Goal: Task Accomplishment & Management: Manage account settings

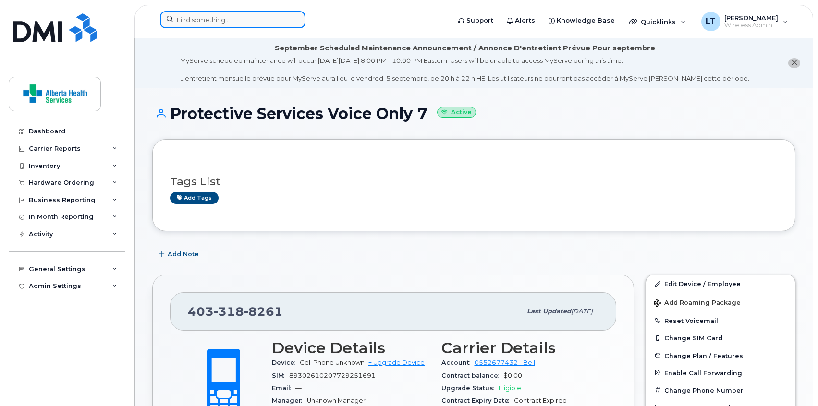
click at [235, 26] on input at bounding box center [233, 19] width 146 height 17
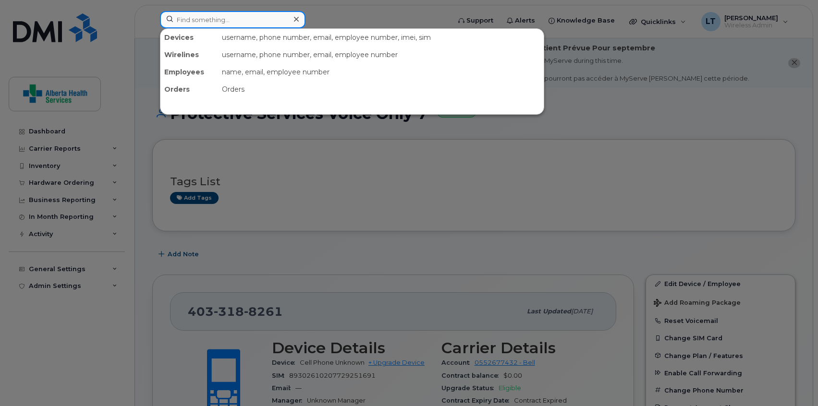
paste input "[PERSON_NAME][EMAIL_ADDRESS][DOMAIN_NAME]"
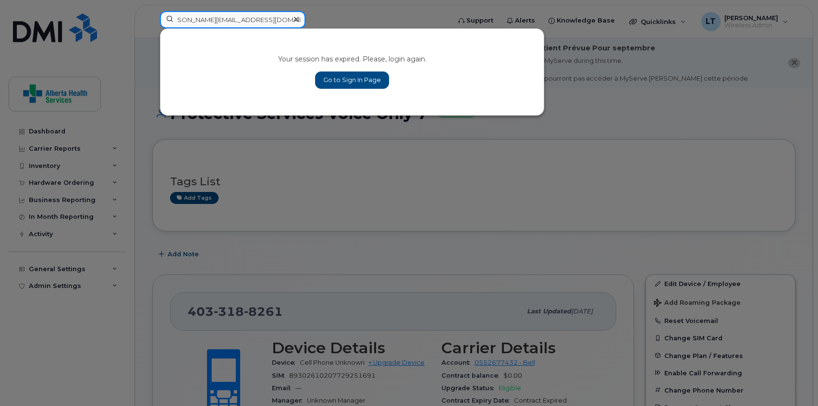
type input "[PERSON_NAME][EMAIL_ADDRESS][DOMAIN_NAME]"
click at [365, 82] on link "Go to Sign In Page" at bounding box center [352, 80] width 74 height 17
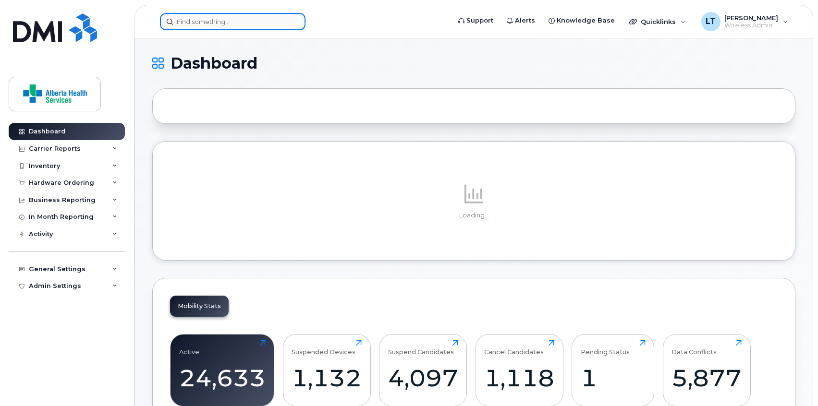
click at [267, 25] on input at bounding box center [233, 21] width 146 height 17
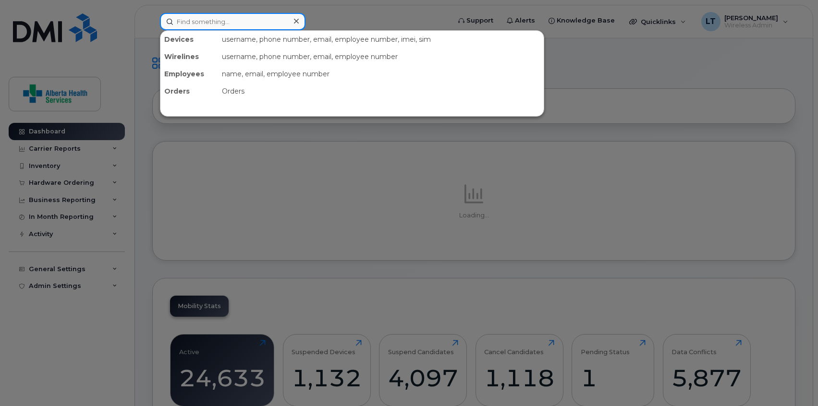
paste input "[PERSON_NAME][EMAIL_ADDRESS][DOMAIN_NAME]"
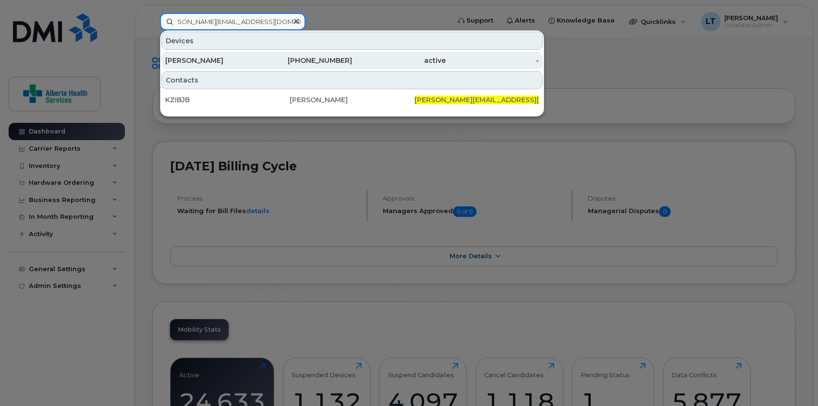
type input "[PERSON_NAME][EMAIL_ADDRESS][DOMAIN_NAME]"
click at [253, 58] on div "Heather Durstling" at bounding box center [212, 61] width 94 height 10
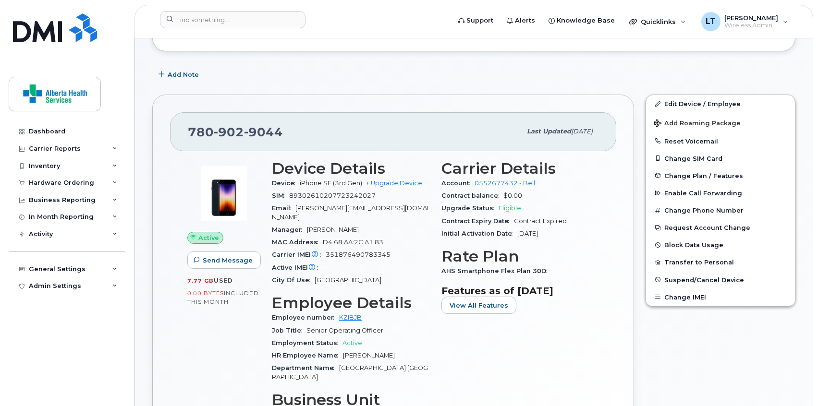
scroll to position [131, 0]
click at [246, 98] on div "780 902 9044 Last updated Sep 06, 2025 Active Send Message 7.77 GB  used 0.00 B…" at bounding box center [393, 285] width 482 height 383
click at [700, 264] on button "Transfer to Personal" at bounding box center [720, 261] width 149 height 17
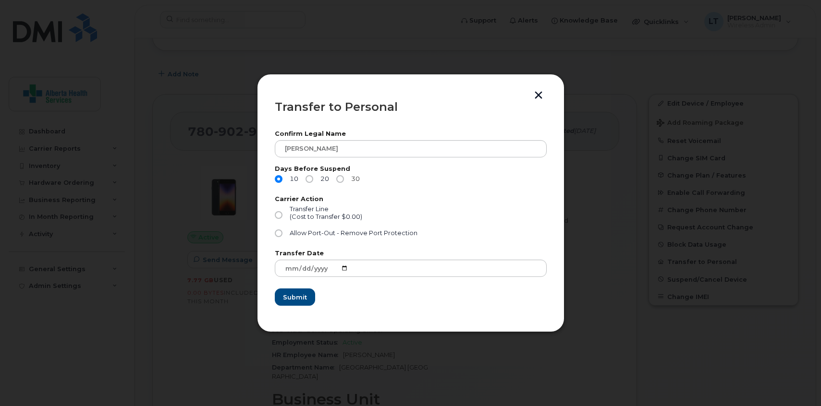
click at [340, 180] on input "30" at bounding box center [340, 179] width 8 height 8
radio input "true"
click at [280, 216] on input "Transfer Line (Cost to Transfer $0.00)" at bounding box center [279, 215] width 8 height 8
radio input "true"
click at [278, 236] on input "Allow Port-Out - Remove Port Protection" at bounding box center [279, 234] width 8 height 8
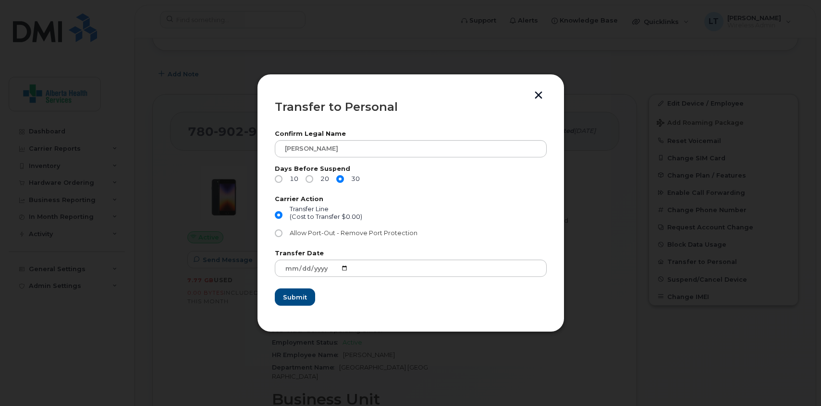
radio input "true"
click at [278, 211] on input "Transfer Line (Cost to Transfer $0.00)" at bounding box center [279, 215] width 8 height 8
radio input "true"
click at [279, 233] on input "Allow Port-Out - Remove Port Protection" at bounding box center [279, 234] width 8 height 8
radio input "true"
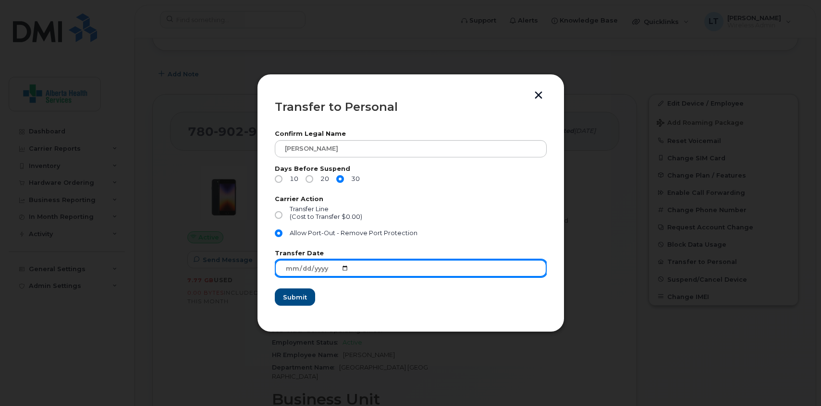
click at [344, 270] on input "2025-09-09" at bounding box center [411, 268] width 272 height 17
type input "2025-10-20"
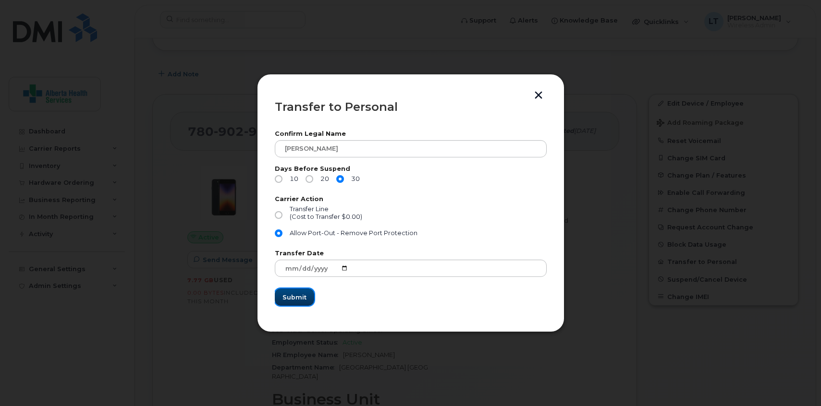
click at [293, 298] on span "Submit" at bounding box center [295, 297] width 24 height 9
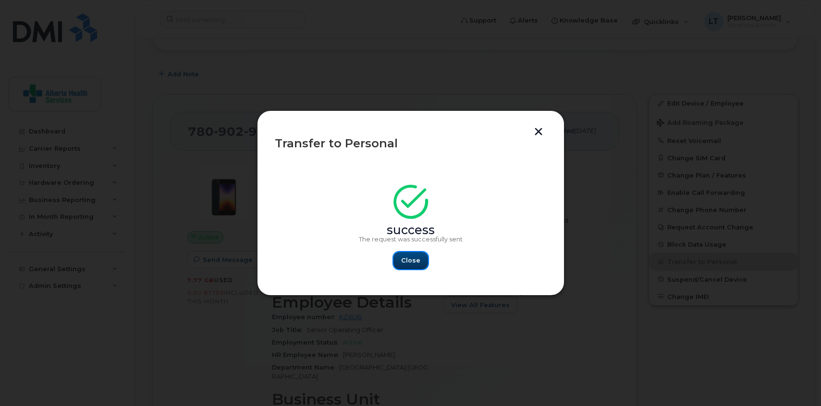
click at [408, 258] on span "Close" at bounding box center [410, 260] width 19 height 9
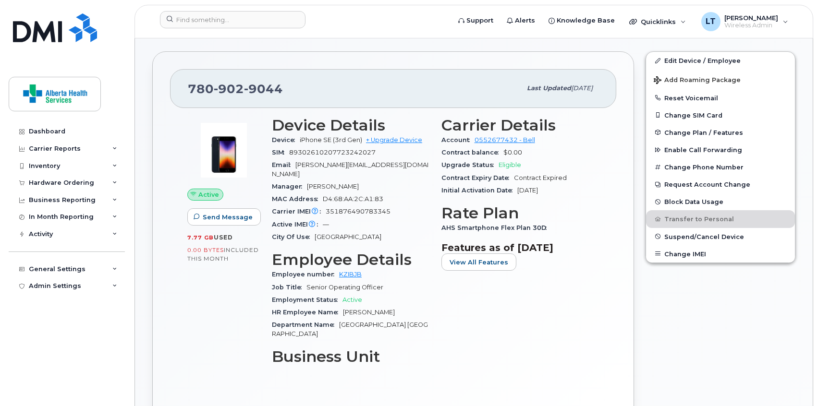
scroll to position [174, 0]
drag, startPoint x: 284, startPoint y: 87, endPoint x: 190, endPoint y: 87, distance: 94.7
click at [190, 87] on div "780 902 9044" at bounding box center [354, 88] width 333 height 20
copy span "780 902 9044"
click at [308, 57] on div "780 902 9044 Last updated Sep 06, 2025 Active Send Message 7.77 GB  used 0.00 B…" at bounding box center [393, 242] width 482 height 383
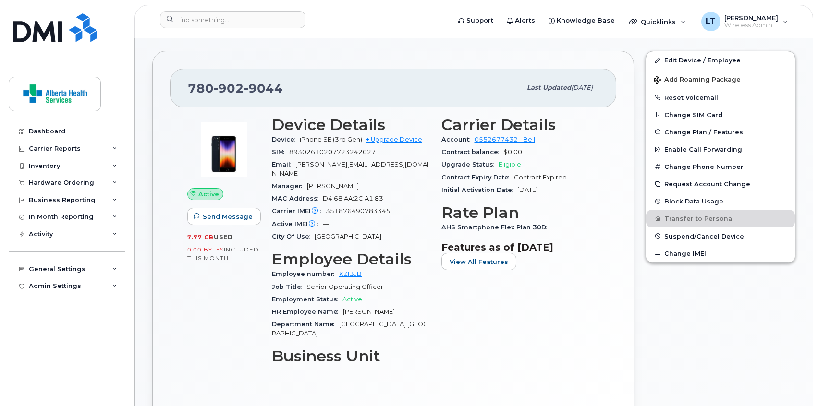
click at [651, 304] on div "Edit Device / Employee Add Roaming Package Reset Voicemail Change SIM Card Chan…" at bounding box center [720, 242] width 161 height 394
click at [243, 18] on input at bounding box center [233, 19] width 146 height 17
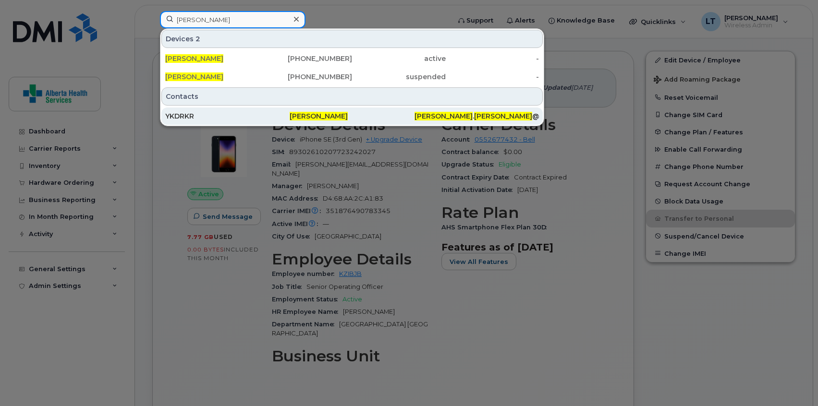
type input "andre tremblay"
click at [245, 112] on div "YKDRKR" at bounding box center [227, 116] width 124 height 10
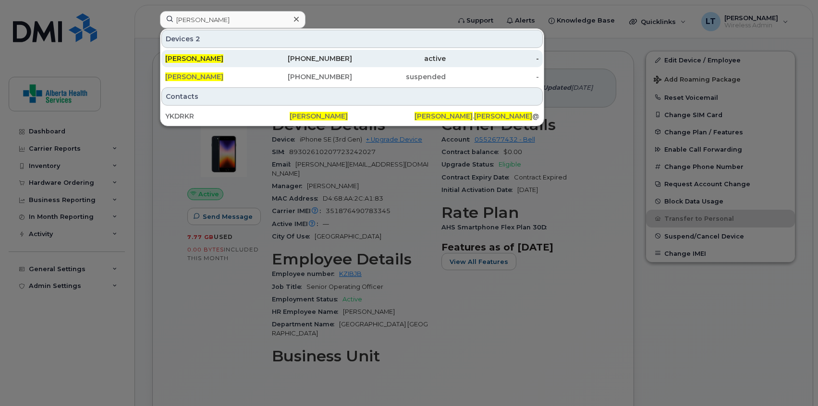
click at [217, 56] on span "Andre Tremblay" at bounding box center [194, 58] width 58 height 9
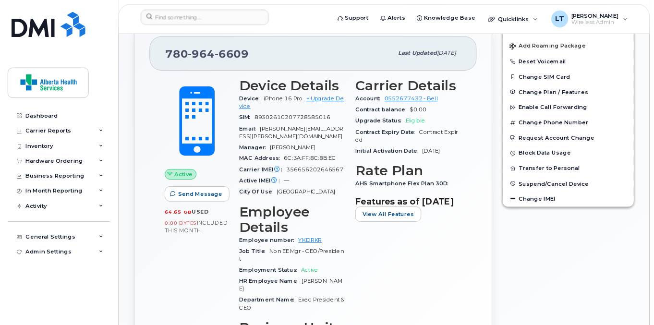
scroll to position [283, 0]
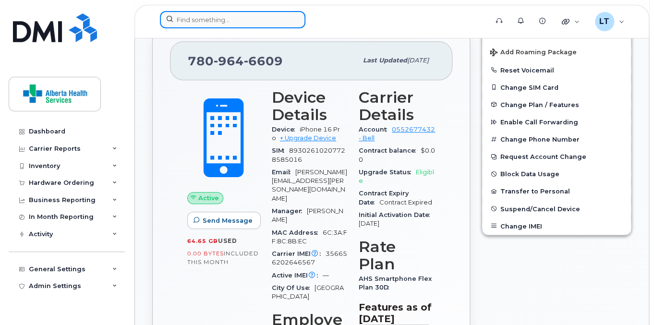
click at [199, 20] on input at bounding box center [233, 19] width 146 height 17
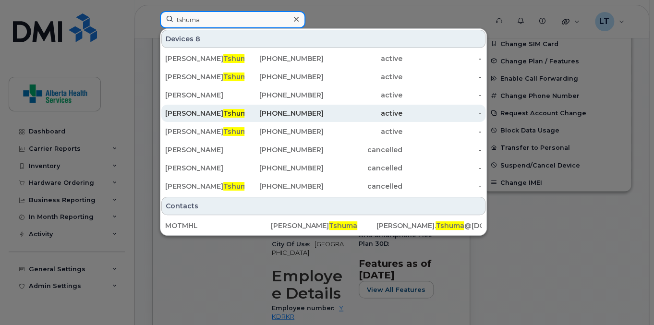
scroll to position [327, 0]
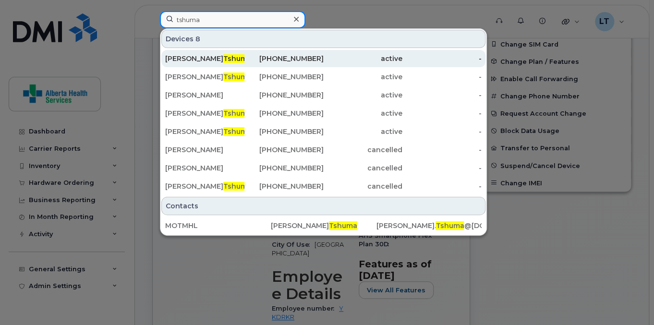
type input "tshuma"
click at [251, 59] on div "780-782-0020" at bounding box center [284, 59] width 79 height 10
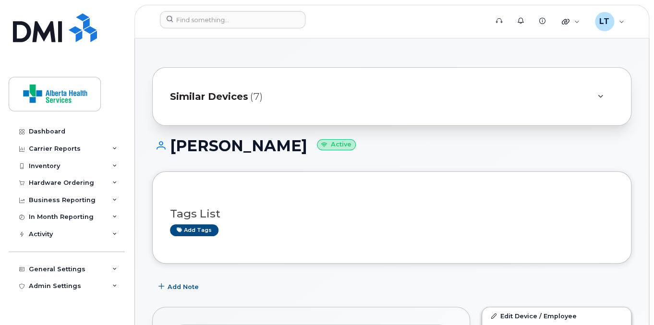
click at [241, 96] on span "Similar Devices" at bounding box center [209, 97] width 78 height 14
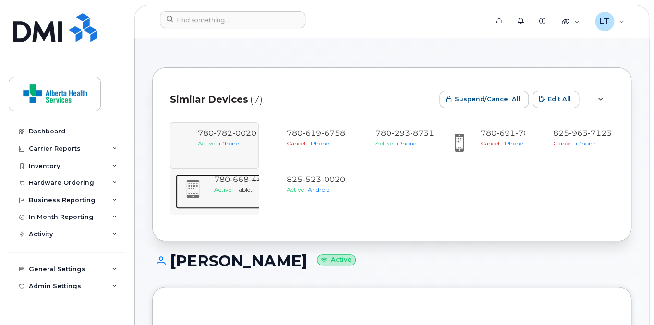
click at [232, 185] on div "Active Tablet" at bounding box center [243, 189] width 59 height 8
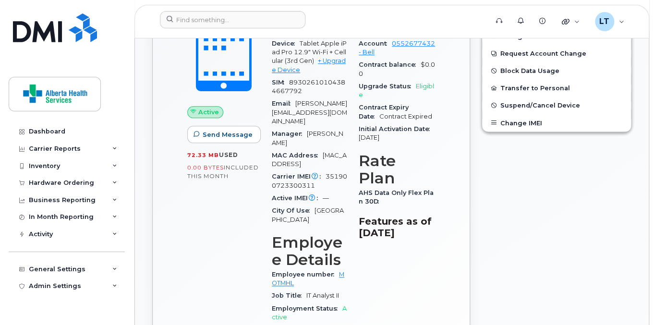
scroll to position [370, 0]
